Goal: Connect with others: Connect with other users

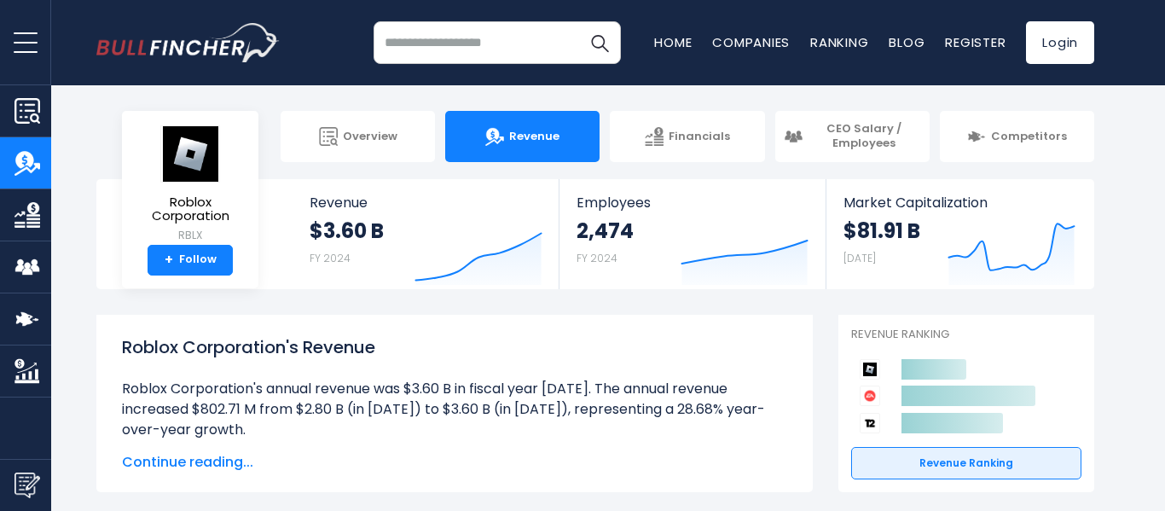
click at [145, 262] on div "Roblox Corporation RBLX + Follow" at bounding box center [190, 199] width 136 height 177
click at [187, 251] on link "+ Follow" at bounding box center [189, 260] width 85 height 31
